Goal: Task Accomplishment & Management: Manage account settings

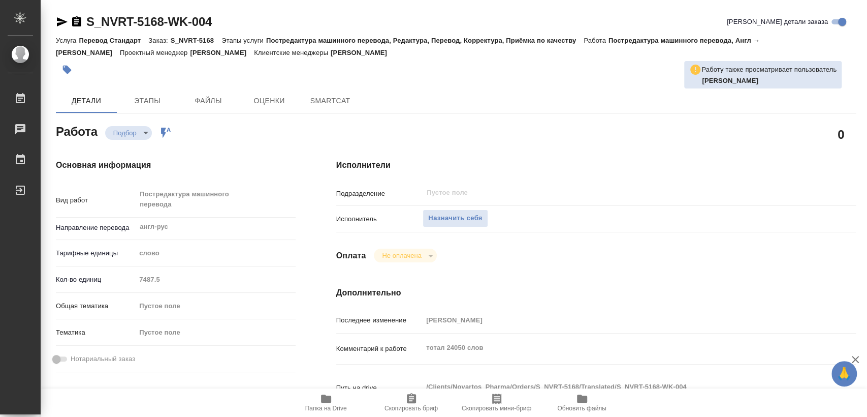
type textarea "x"
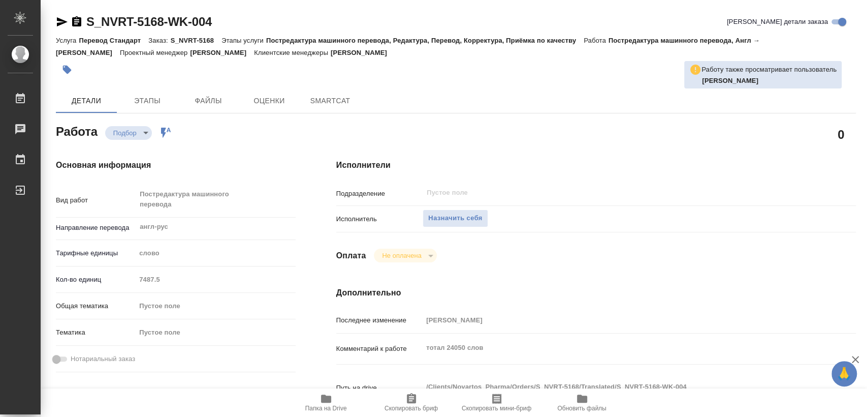
type textarea "x"
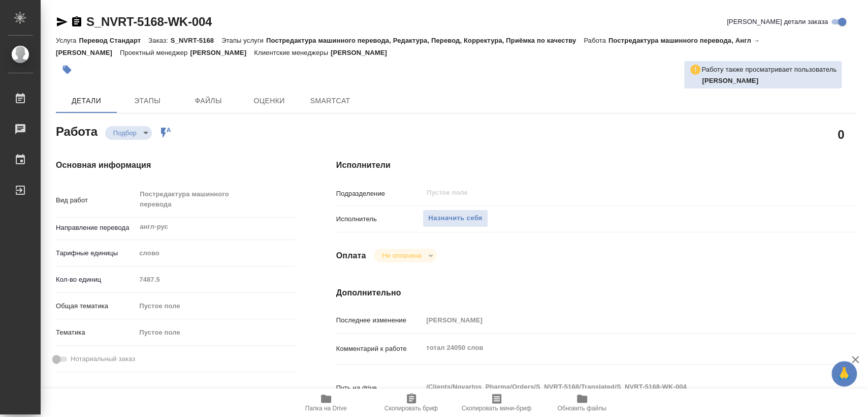
type textarea "x"
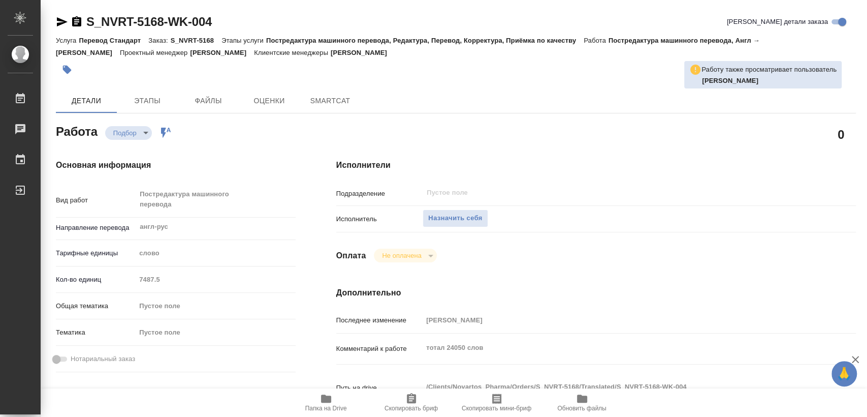
type textarea "x"
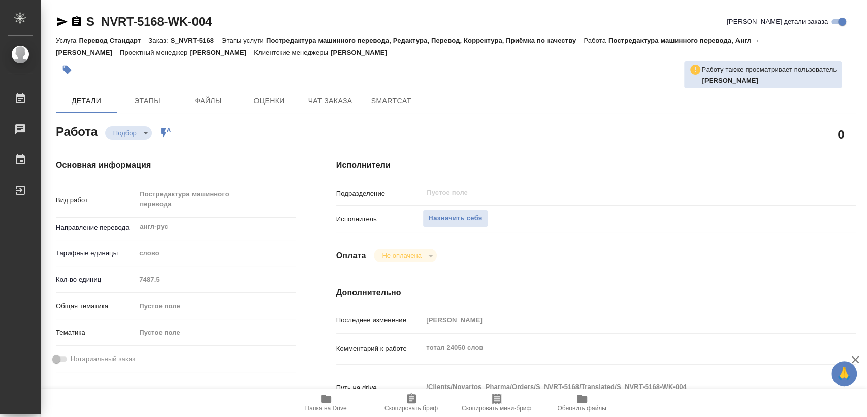
scroll to position [169, 0]
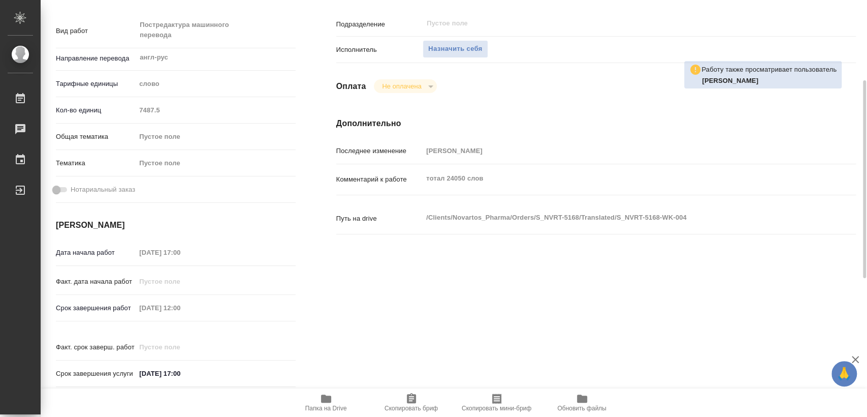
type textarea "x"
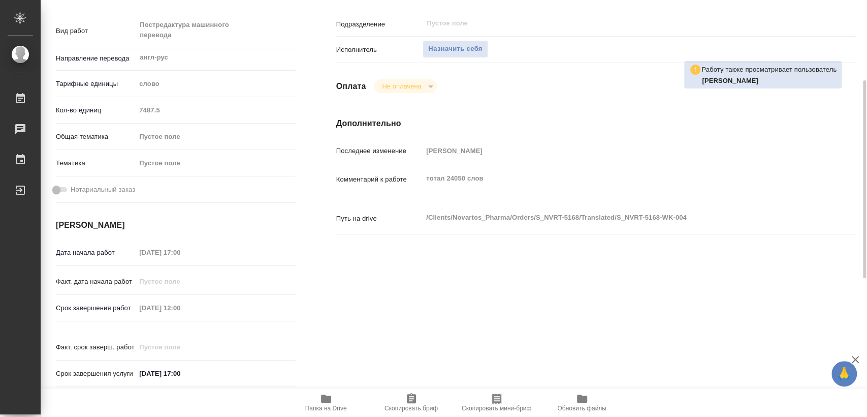
click at [342, 400] on span "Папка на Drive" at bounding box center [326, 401] width 73 height 19
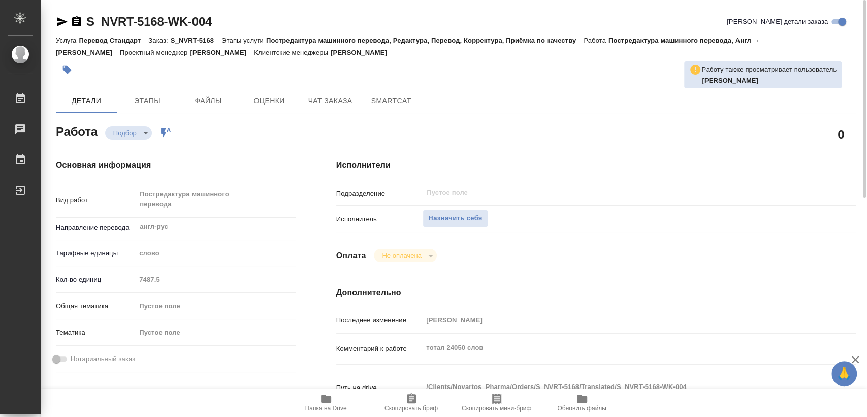
type textarea "x"
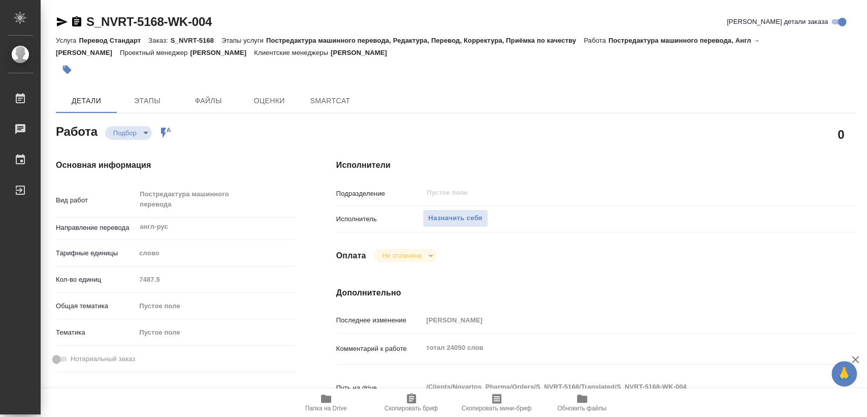
type textarea "x"
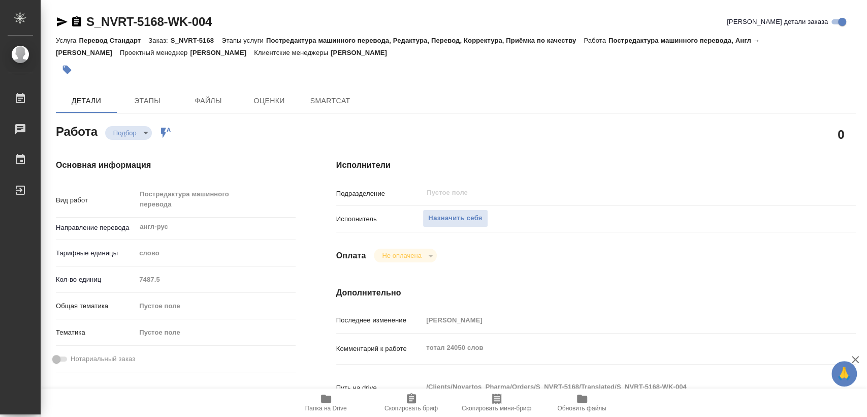
type textarea "x"
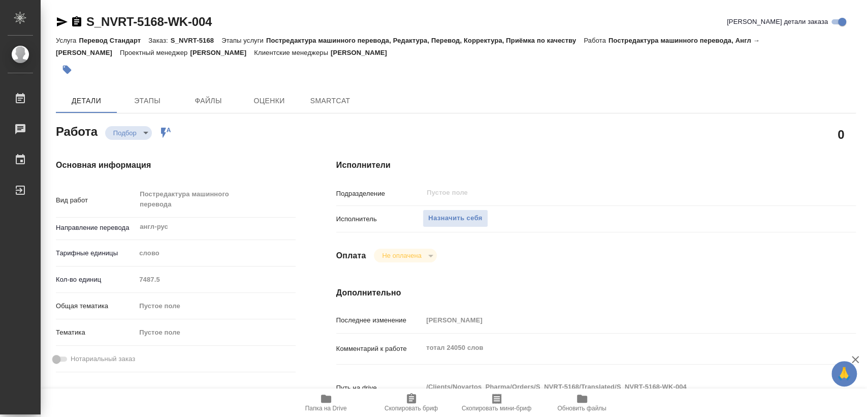
type textarea "x"
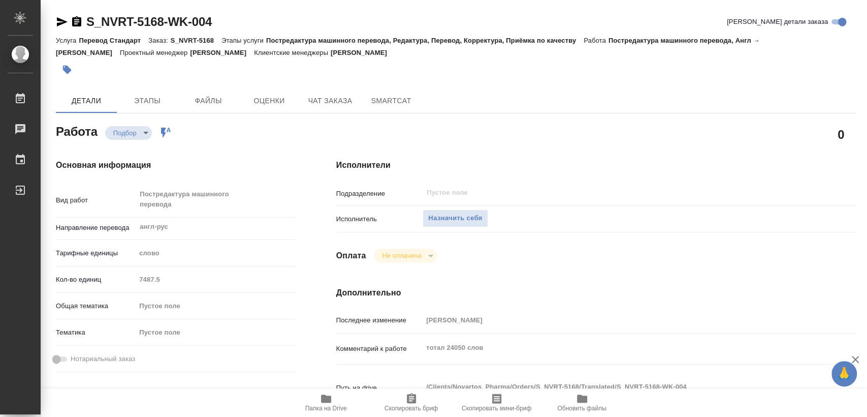
type textarea "x"
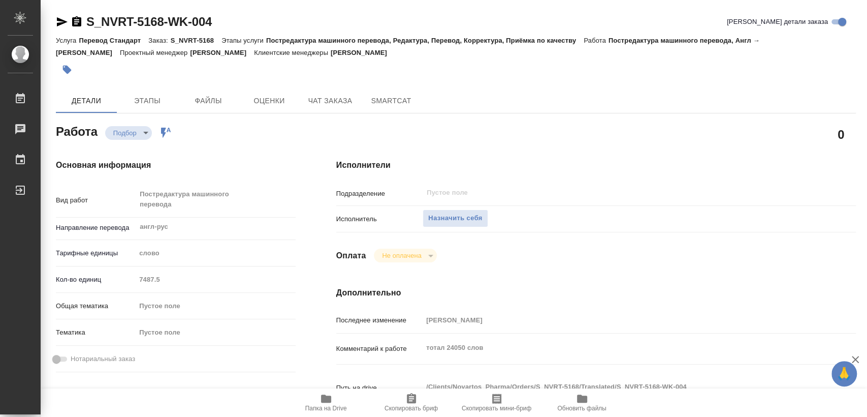
type textarea "x"
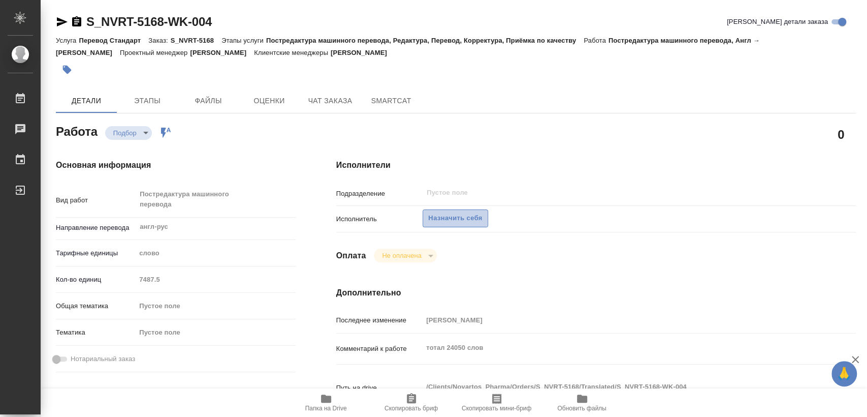
click at [456, 226] on button "Назначить себя" at bounding box center [455, 218] width 65 height 18
type textarea "x"
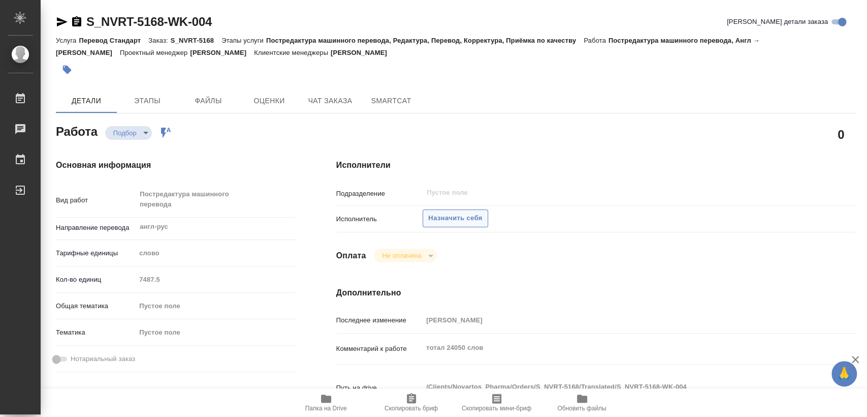
type textarea "x"
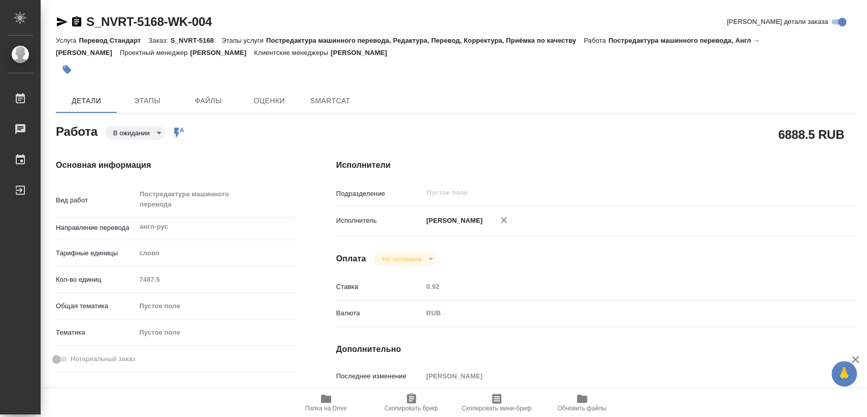
type textarea "x"
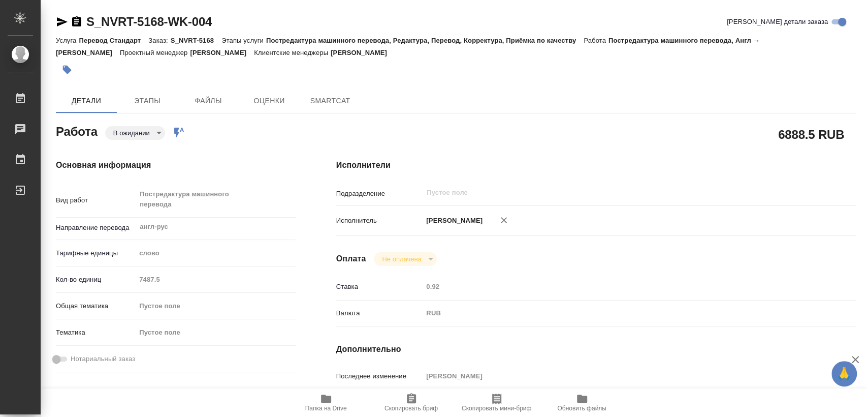
type textarea "x"
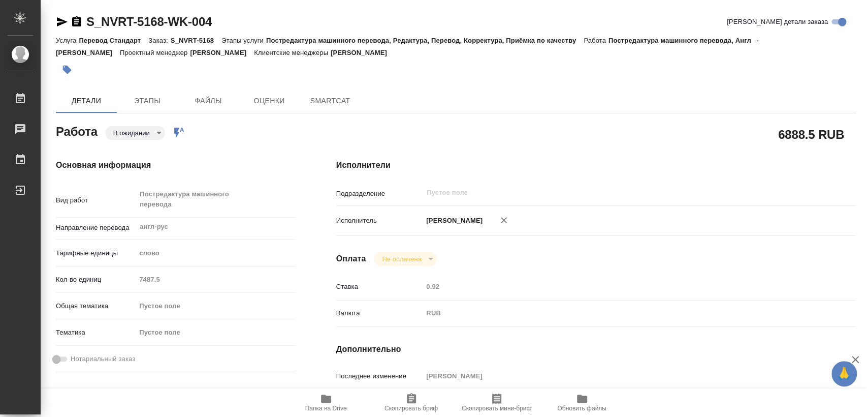
type textarea "x"
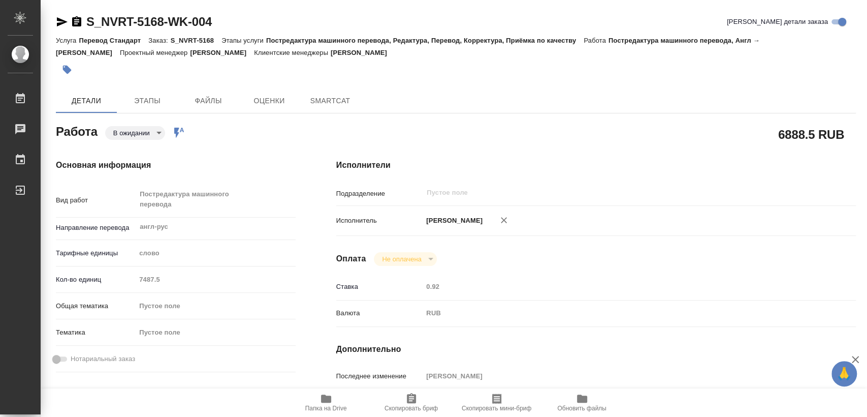
type textarea "x"
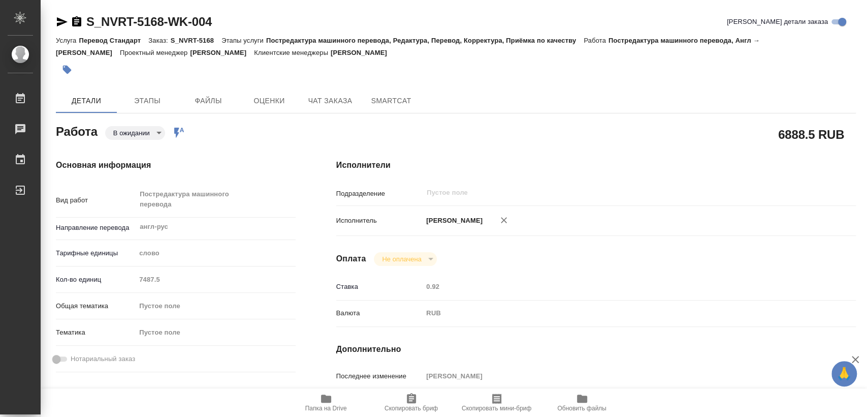
type textarea "x"
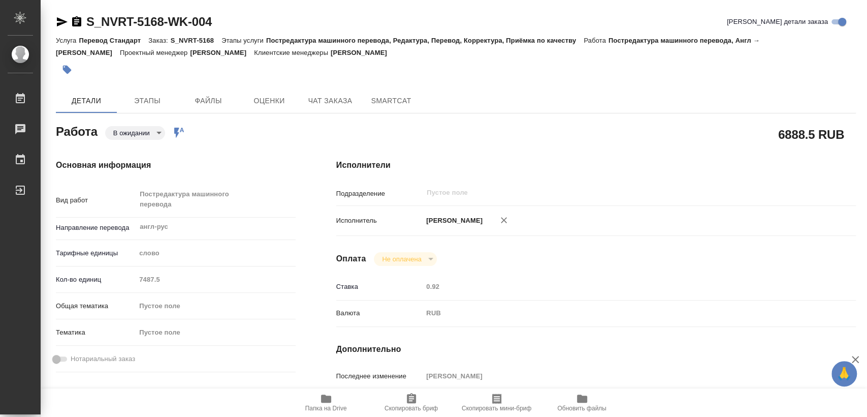
type textarea "x"
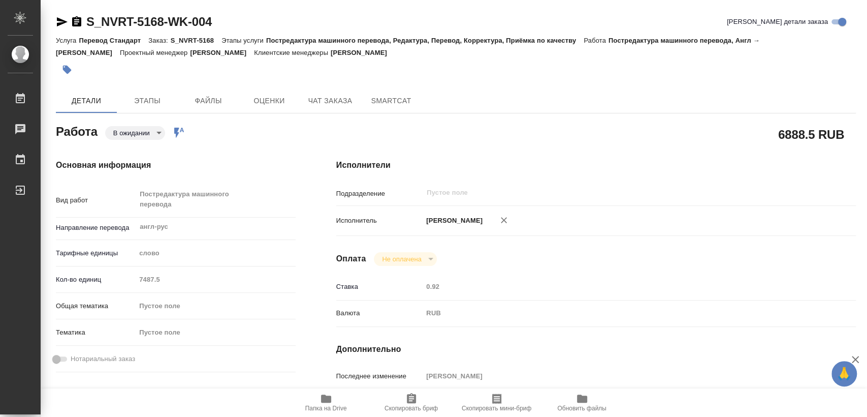
click at [79, 25] on icon "button" at bounding box center [76, 21] width 9 height 10
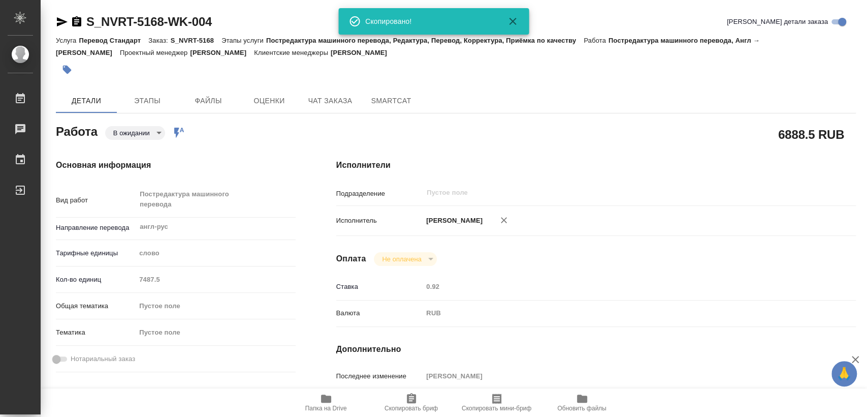
type textarea "x"
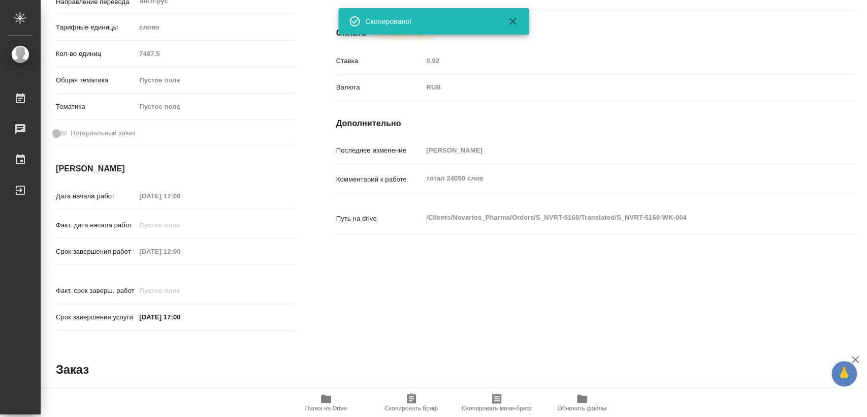
scroll to position [282, 0]
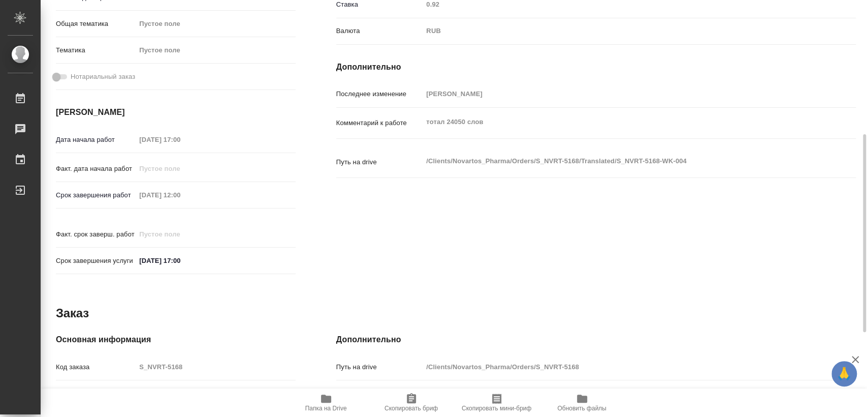
click at [112, 191] on div "Срок завершения работ [DATE] 12:00" at bounding box center [176, 195] width 240 height 18
